Goal: Find specific page/section: Find specific page/section

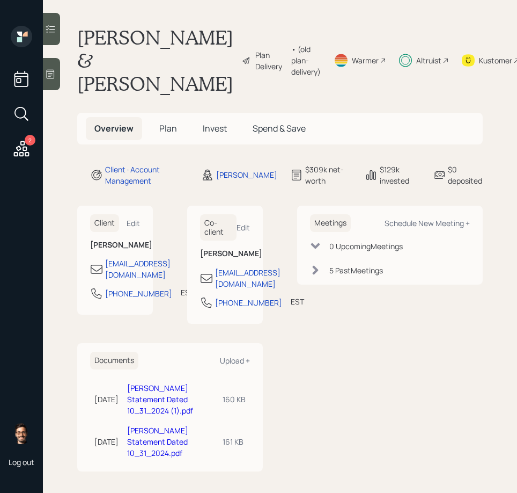
click at [205, 129] on span "Invest" at bounding box center [215, 128] width 24 height 12
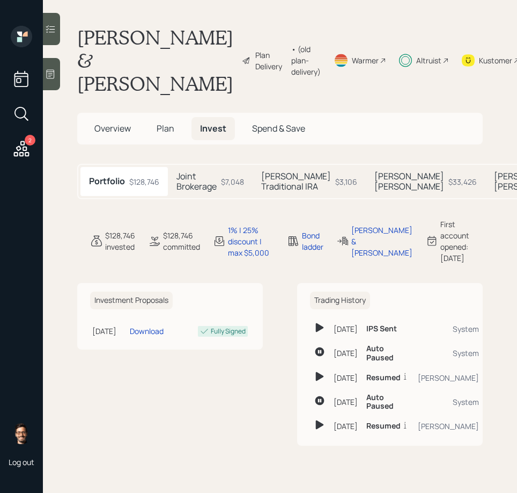
click at [54, 33] on icon at bounding box center [50, 29] width 11 height 11
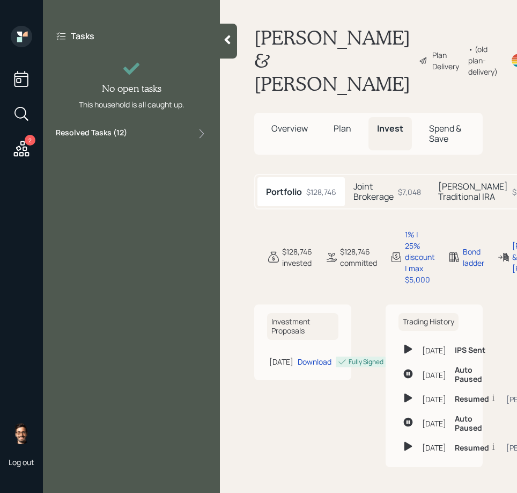
click at [111, 134] on label "Resolved Tasks ( 12 )" at bounding box center [91, 133] width 71 height 13
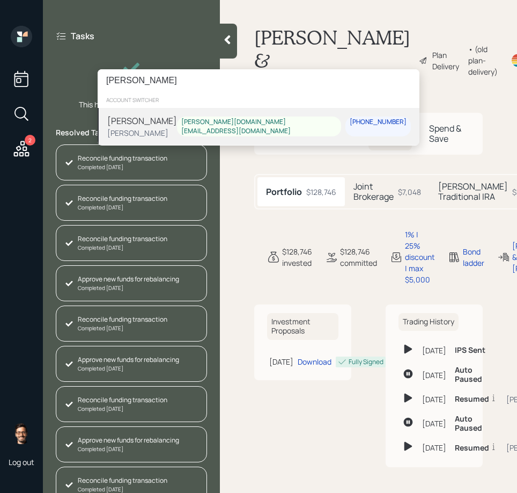
type input "[PERSON_NAME]"
click at [186, 117] on div "Pamela Leming Treva Nostdahl leming.mobile@gmail.com 702-335-7602" at bounding box center [259, 126] width 322 height 37
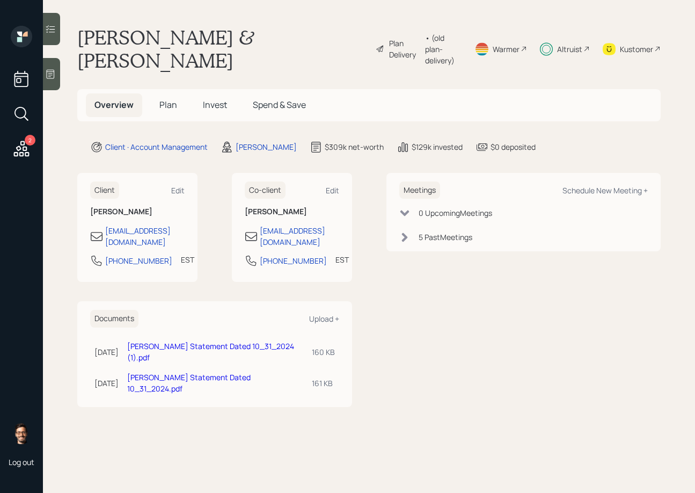
click at [414, 264] on div "Meetings Schedule New Meeting + 0 Upcoming Meeting s 5 Past Meeting s" at bounding box center [523, 290] width 275 height 234
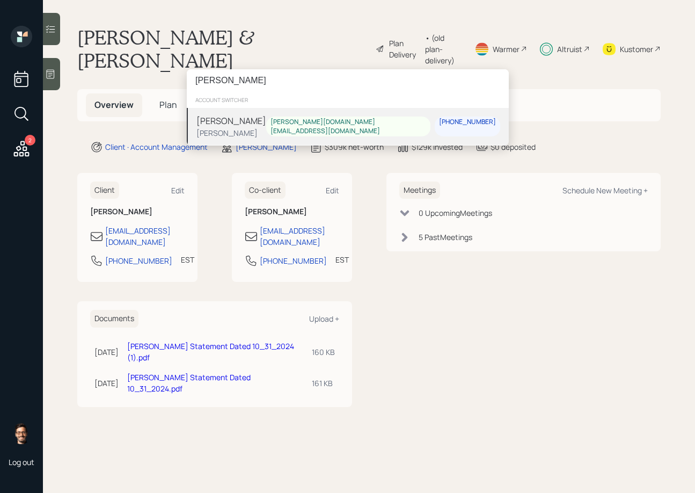
type input "[PERSON_NAME]"
type input "leming"
click at [213, 123] on div "[PERSON_NAME]" at bounding box center [231, 120] width 70 height 13
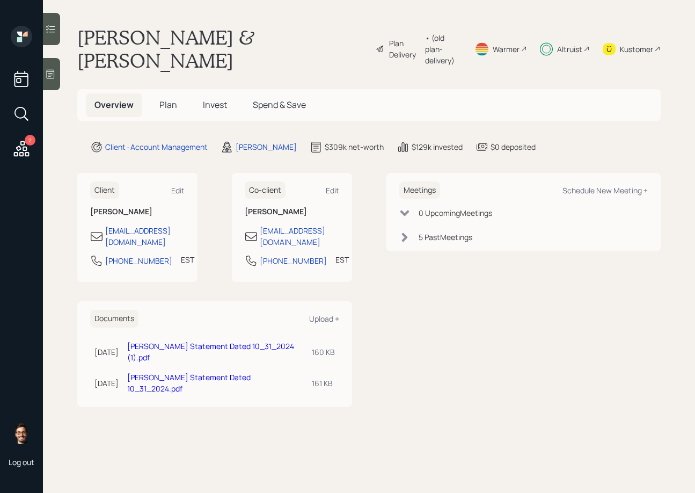
click at [625, 31] on div "Kustomer" at bounding box center [632, 49] width 58 height 46
